Goal: Task Accomplishment & Management: Use online tool/utility

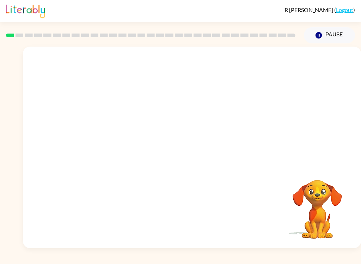
click at [329, 36] on button "Pause Pause" at bounding box center [329, 35] width 51 height 16
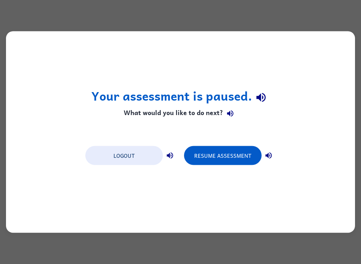
click at [242, 155] on button "Resume Assessment" at bounding box center [223, 155] width 78 height 19
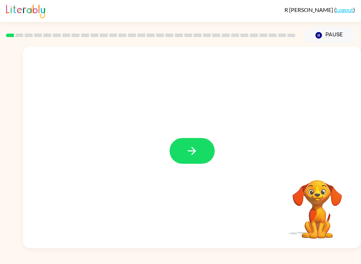
click at [191, 153] on icon "button" at bounding box center [192, 151] width 12 height 12
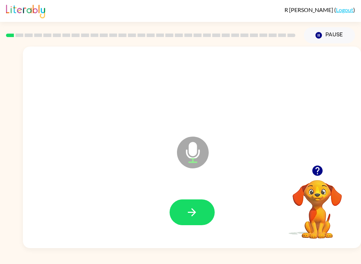
click at [187, 221] on button "button" at bounding box center [192, 212] width 45 height 26
click at [198, 209] on button "button" at bounding box center [192, 212] width 45 height 26
click at [179, 202] on button "button" at bounding box center [192, 212] width 45 height 26
click at [196, 199] on button "button" at bounding box center [192, 212] width 45 height 26
click at [199, 206] on button "button" at bounding box center [192, 212] width 45 height 26
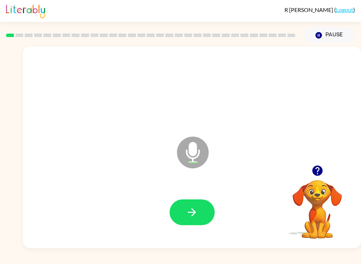
click at [189, 209] on icon "button" at bounding box center [192, 212] width 12 height 12
click at [199, 208] on button "button" at bounding box center [192, 212] width 45 height 26
click at [188, 218] on icon "button" at bounding box center [192, 212] width 12 height 12
click at [193, 206] on icon "button" at bounding box center [192, 212] width 12 height 12
click at [194, 209] on icon "button" at bounding box center [192, 212] width 12 height 12
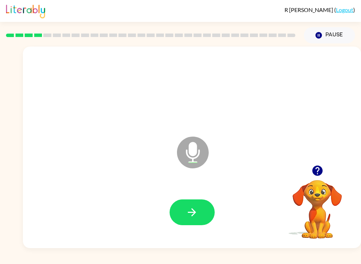
click at [200, 206] on button "button" at bounding box center [192, 212] width 45 height 26
click at [200, 214] on button "button" at bounding box center [192, 212] width 45 height 26
click at [191, 215] on icon "button" at bounding box center [192, 212] width 12 height 12
click at [195, 214] on icon "button" at bounding box center [192, 212] width 12 height 12
click at [196, 210] on icon "button" at bounding box center [192, 212] width 12 height 12
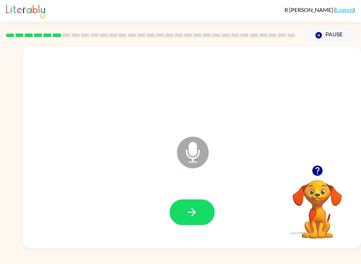
click at [193, 214] on icon "button" at bounding box center [192, 212] width 12 height 12
click at [196, 208] on icon "button" at bounding box center [192, 212] width 12 height 12
click at [191, 214] on icon "button" at bounding box center [192, 212] width 12 height 12
click at [192, 220] on button "button" at bounding box center [192, 212] width 45 height 26
click at [198, 210] on button "button" at bounding box center [192, 212] width 45 height 26
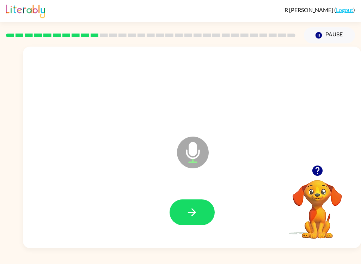
click at [195, 214] on icon "button" at bounding box center [192, 212] width 12 height 12
click at [180, 205] on button "button" at bounding box center [192, 212] width 45 height 26
click at [190, 213] on icon "button" at bounding box center [192, 212] width 12 height 12
click at [199, 212] on button "button" at bounding box center [192, 212] width 45 height 26
click at [194, 214] on icon "button" at bounding box center [192, 212] width 8 height 8
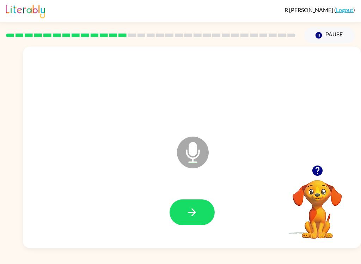
click at [203, 221] on button "button" at bounding box center [192, 212] width 45 height 26
click at [203, 206] on button "button" at bounding box center [192, 212] width 45 height 26
click at [197, 213] on icon "button" at bounding box center [192, 212] width 12 height 12
click at [193, 208] on icon "button" at bounding box center [192, 212] width 12 height 12
click at [195, 206] on icon "button" at bounding box center [192, 212] width 12 height 12
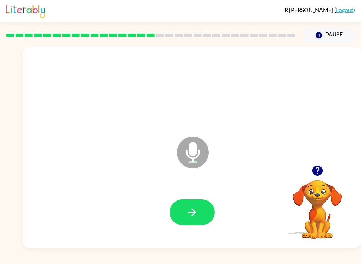
click at [195, 204] on button "button" at bounding box center [192, 212] width 45 height 26
click at [193, 213] on icon "button" at bounding box center [192, 212] width 8 height 8
click at [199, 212] on button "button" at bounding box center [192, 212] width 45 height 26
click at [205, 211] on button "button" at bounding box center [192, 212] width 45 height 26
click at [200, 203] on button "button" at bounding box center [192, 212] width 45 height 26
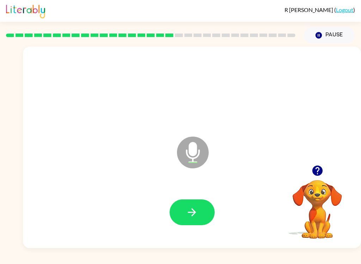
click at [184, 211] on button "button" at bounding box center [192, 212] width 45 height 26
click at [182, 209] on button "button" at bounding box center [192, 212] width 45 height 26
click at [195, 211] on icon "button" at bounding box center [192, 212] width 12 height 12
click at [197, 212] on icon "button" at bounding box center [192, 212] width 12 height 12
click at [196, 207] on icon "button" at bounding box center [192, 212] width 12 height 12
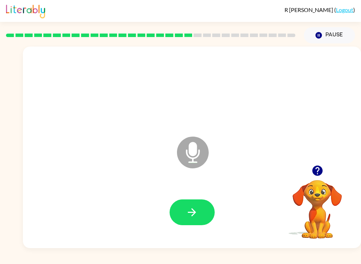
click at [193, 209] on icon "button" at bounding box center [192, 212] width 12 height 12
click at [200, 212] on button "button" at bounding box center [192, 212] width 45 height 26
click at [198, 205] on button "button" at bounding box center [192, 212] width 45 height 26
click at [200, 208] on button "button" at bounding box center [192, 212] width 45 height 26
click at [209, 213] on button "button" at bounding box center [192, 212] width 45 height 26
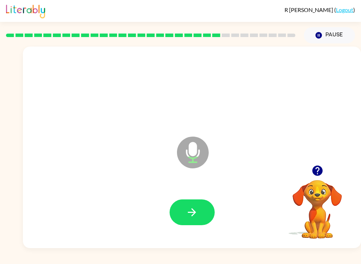
click at [209, 215] on button "button" at bounding box center [192, 212] width 45 height 26
click at [202, 207] on button "button" at bounding box center [192, 212] width 45 height 26
click at [199, 217] on button "button" at bounding box center [192, 212] width 45 height 26
click at [180, 215] on button "button" at bounding box center [192, 212] width 45 height 26
click at [200, 210] on button "button" at bounding box center [192, 212] width 45 height 26
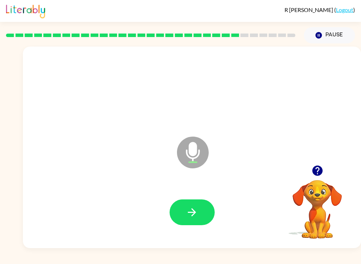
click at [199, 206] on button "button" at bounding box center [192, 212] width 45 height 26
click at [195, 212] on icon "button" at bounding box center [192, 212] width 8 height 8
click at [196, 214] on icon "button" at bounding box center [192, 212] width 12 height 12
click at [190, 211] on icon "button" at bounding box center [192, 212] width 12 height 12
click at [194, 211] on icon "button" at bounding box center [192, 212] width 8 height 8
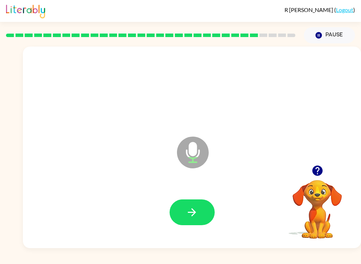
click at [198, 208] on button "button" at bounding box center [192, 212] width 45 height 26
click at [190, 202] on button "button" at bounding box center [192, 212] width 45 height 26
click at [191, 205] on button "button" at bounding box center [192, 212] width 45 height 26
click at [187, 201] on button "button" at bounding box center [192, 212] width 45 height 26
click at [195, 209] on icon "button" at bounding box center [192, 212] width 12 height 12
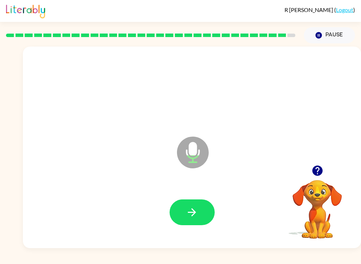
click at [194, 203] on button "button" at bounding box center [192, 212] width 45 height 26
click at [195, 214] on icon "button" at bounding box center [192, 212] width 12 height 12
